Goal: Task Accomplishment & Management: Manage account settings

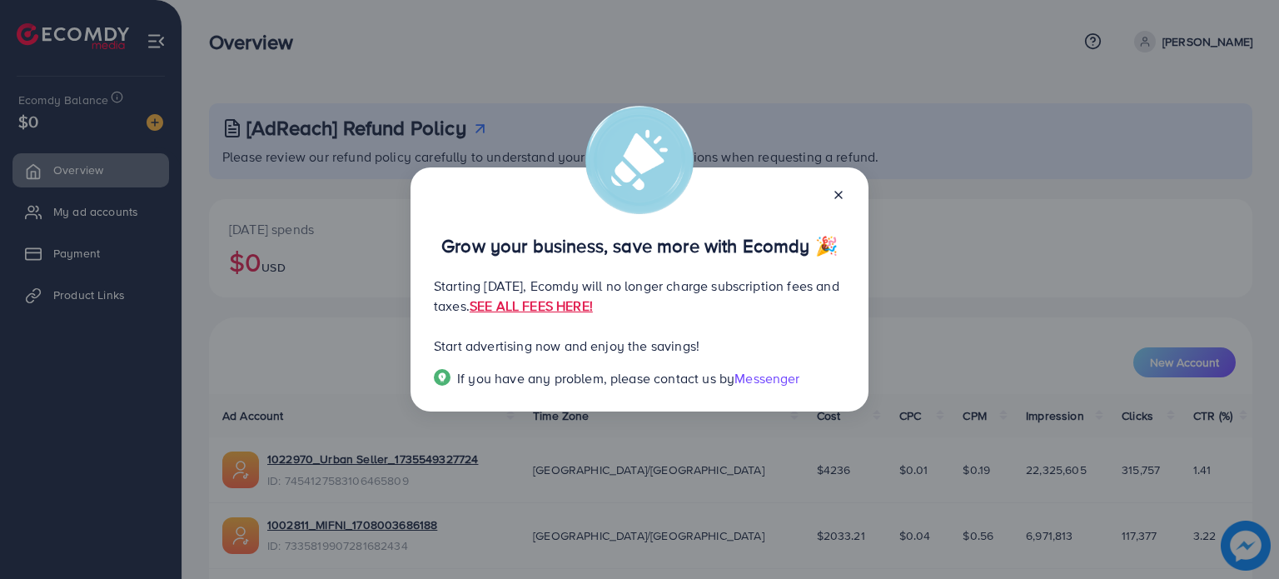
click at [835, 199] on icon at bounding box center [838, 194] width 13 height 13
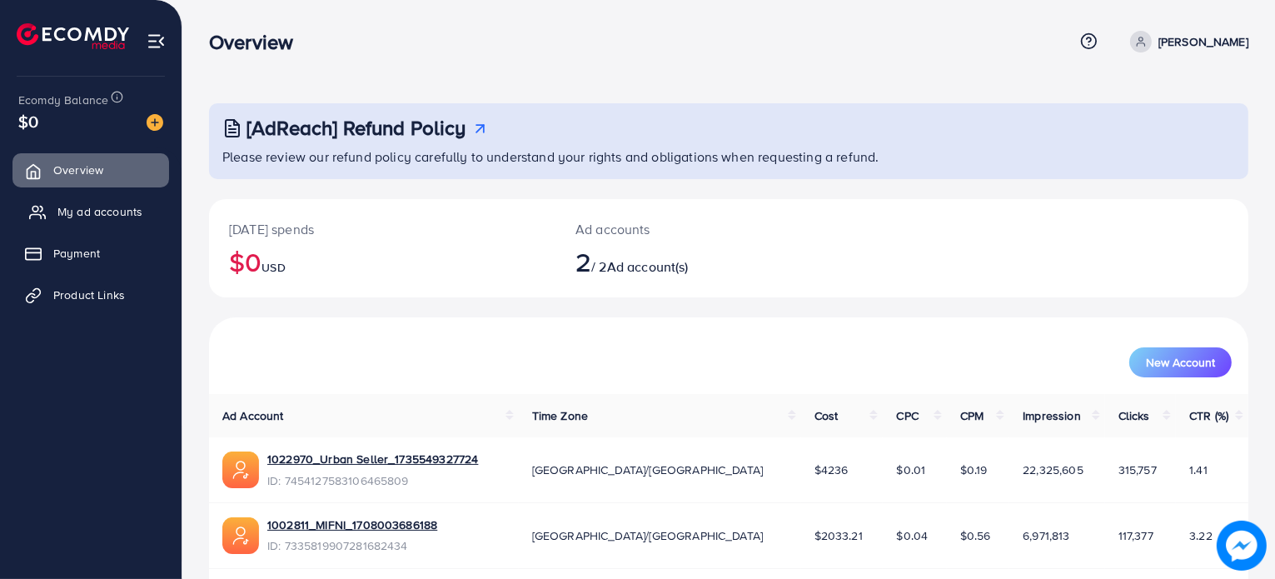
click at [94, 212] on span "My ad accounts" at bounding box center [99, 211] width 85 height 17
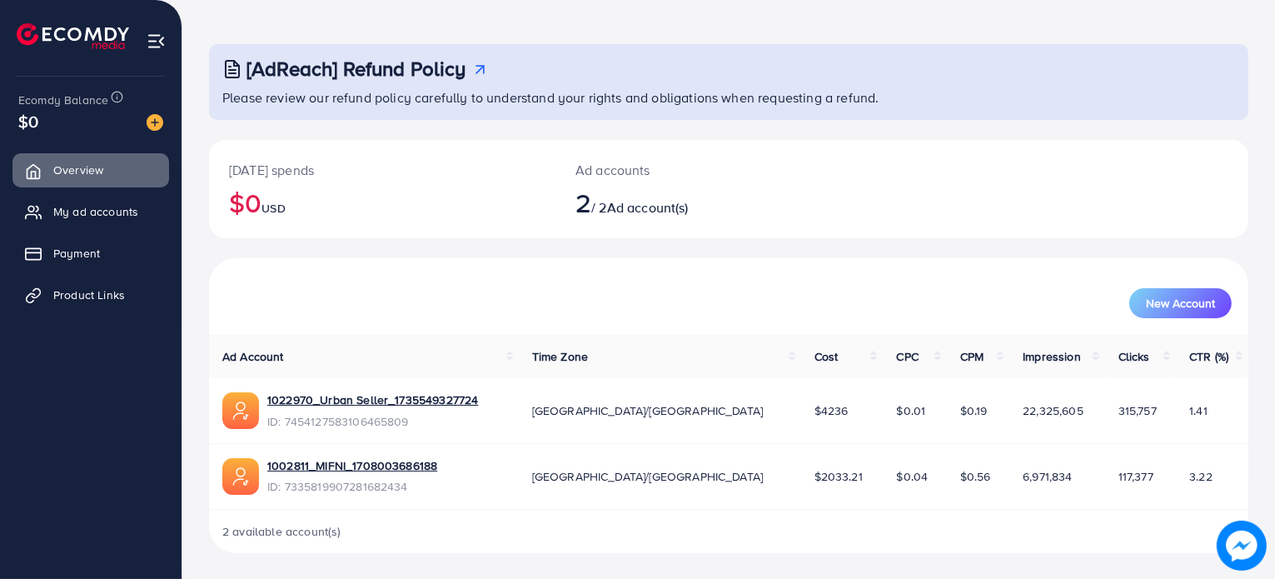
scroll to position [56, 0]
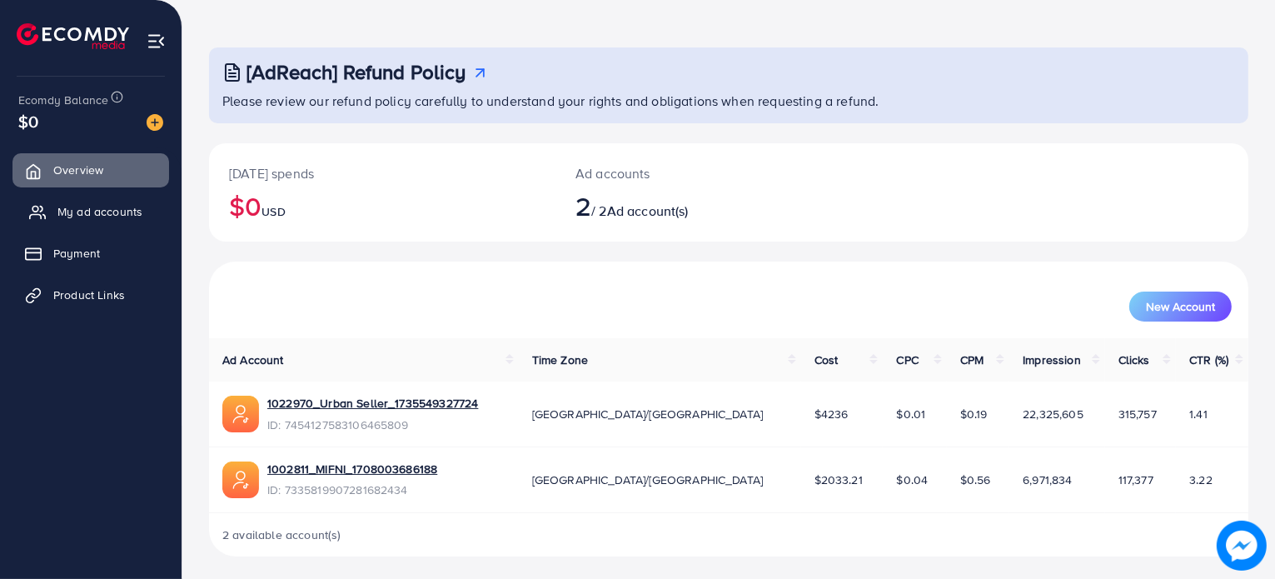
click at [100, 206] on span "My ad accounts" at bounding box center [99, 211] width 85 height 17
